Goal: Information Seeking & Learning: Learn about a topic

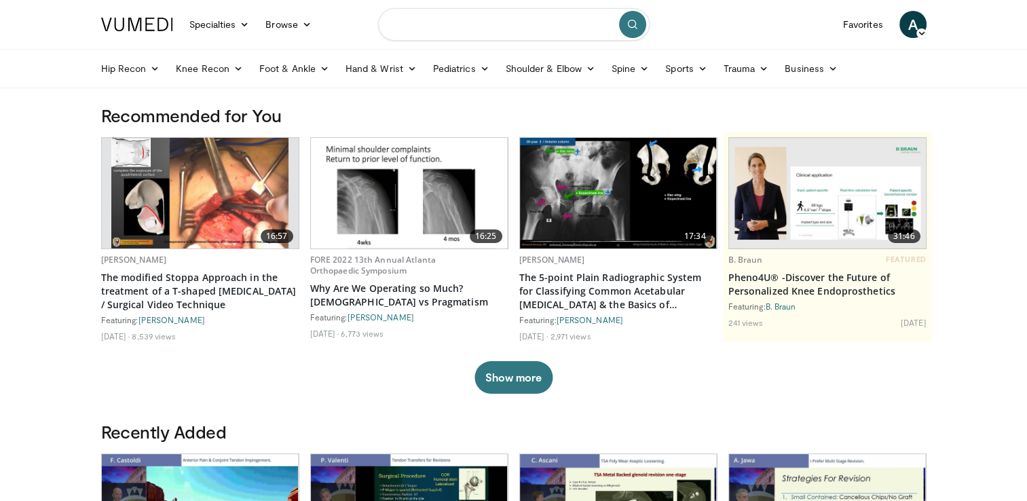
click at [509, 23] on input "Search topics, interventions" at bounding box center [514, 24] width 272 height 33
type input "**********"
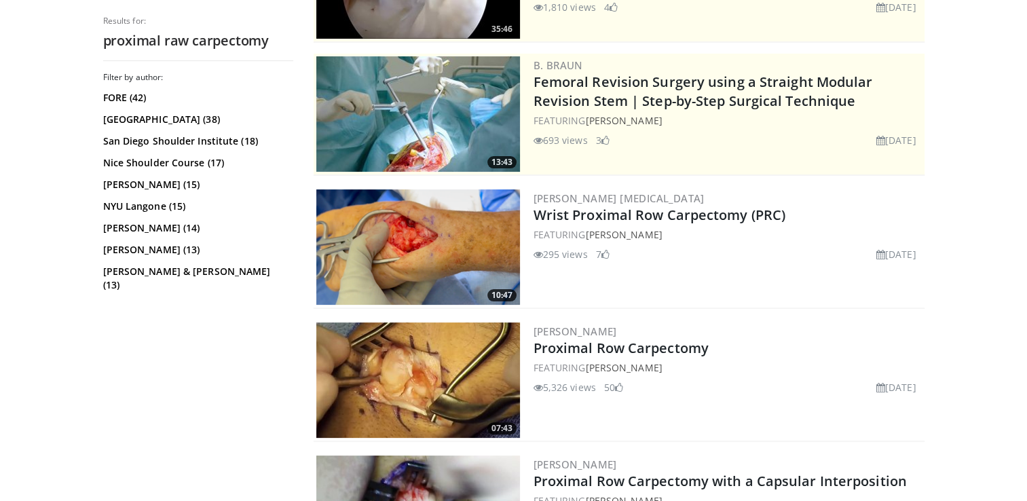
scroll to position [253, 0]
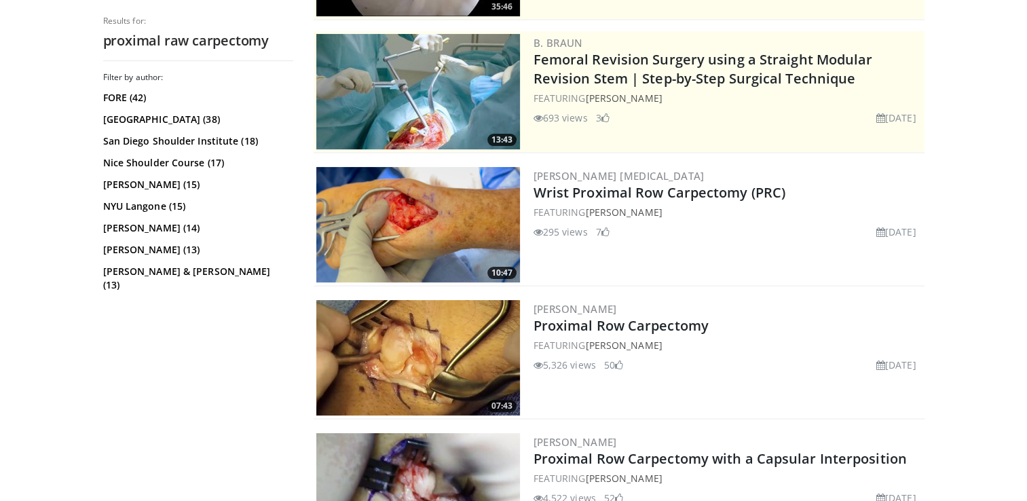
click at [442, 228] on img at bounding box center [418, 224] width 204 height 115
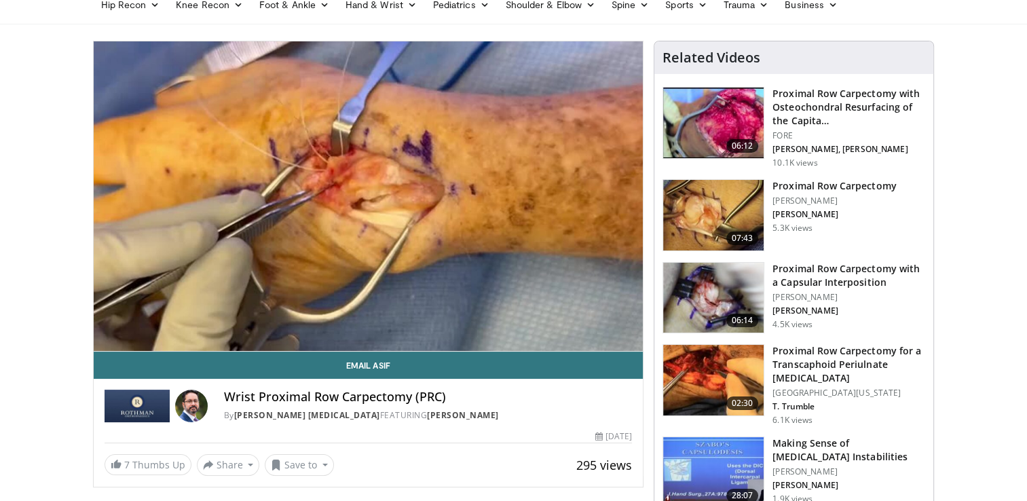
scroll to position [65, 0]
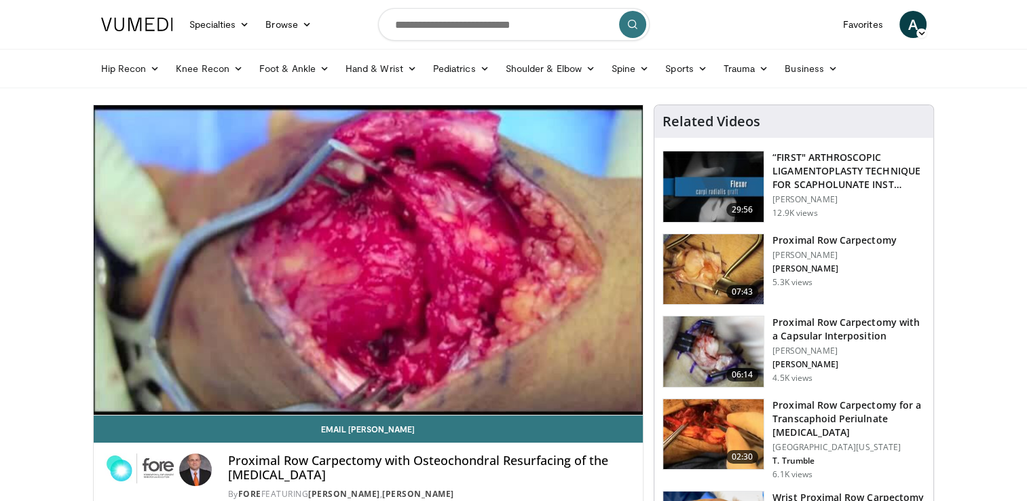
click at [262, 355] on div "10 seconds Tap to unmute" at bounding box center [369, 260] width 550 height 310
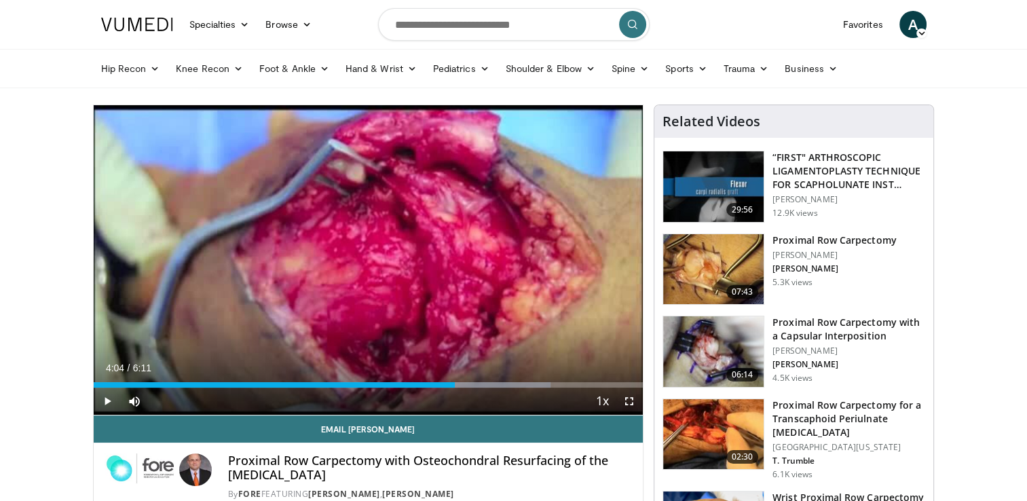
click at [723, 255] on img at bounding box center [713, 269] width 101 height 71
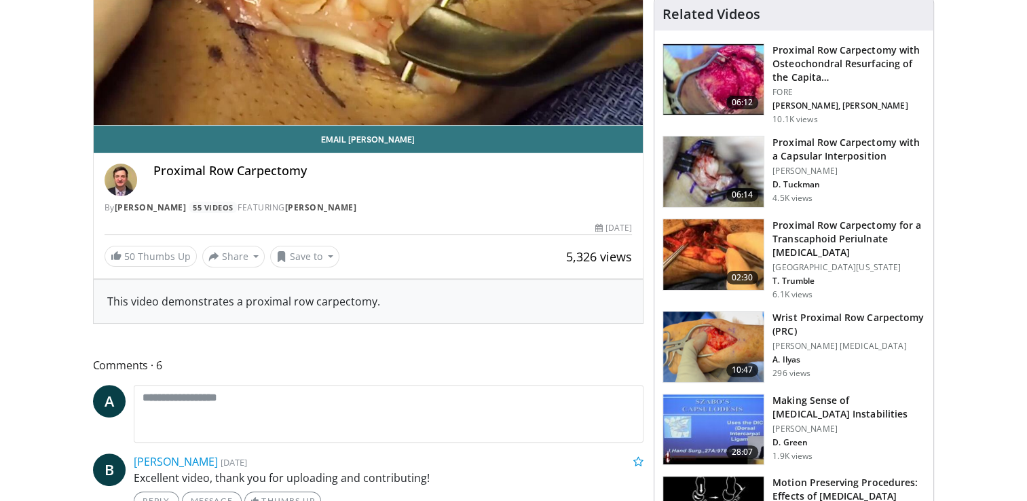
scroll to position [291, 0]
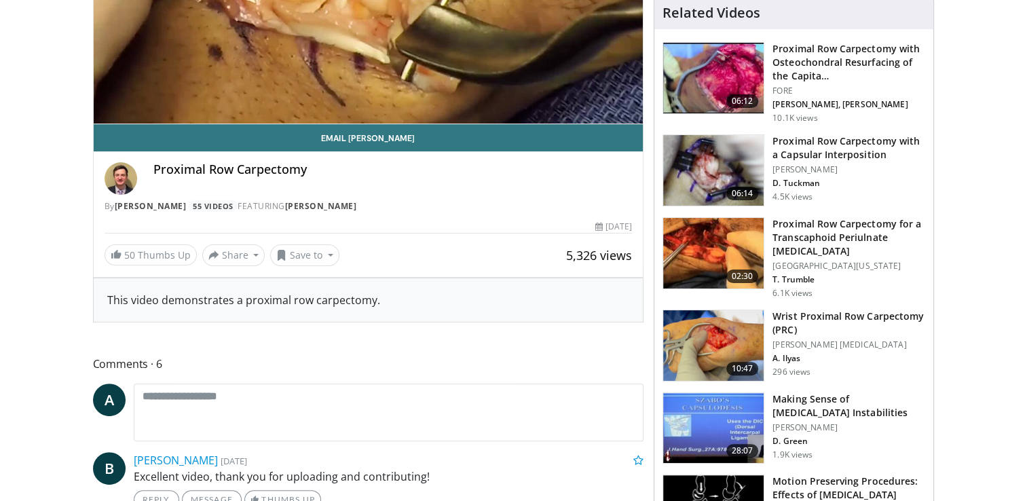
click at [828, 327] on h3 "Wrist Proximal Row Carpectomy (PRC)" at bounding box center [849, 323] width 153 height 27
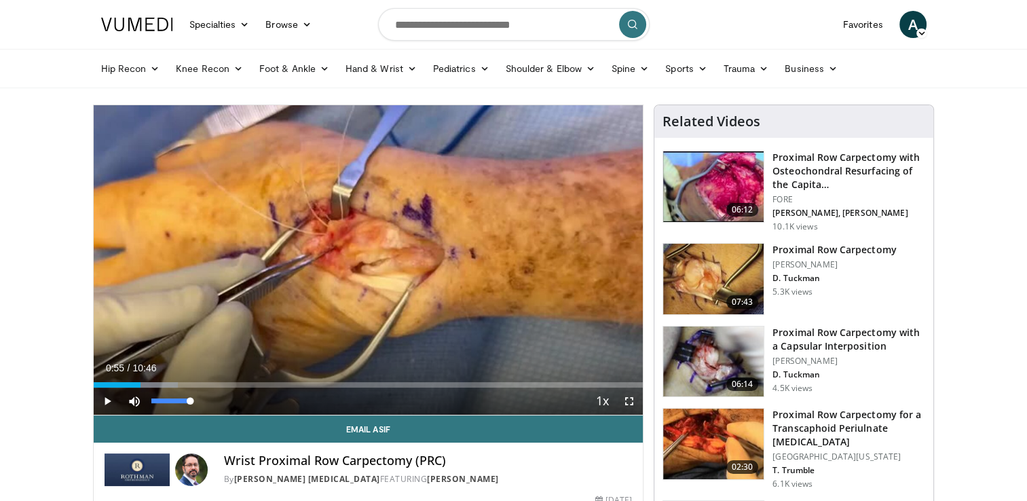
drag, startPoint x: 113, startPoint y: 387, endPoint x: 141, endPoint y: 389, distance: 27.9
click at [141, 389] on div "Current Time 0:55 / Duration 10:46 Play Skip Backward Skip Forward Mute Loaded …" at bounding box center [369, 401] width 550 height 27
click at [103, 403] on span "Video Player" at bounding box center [107, 401] width 27 height 27
